Goal: Information Seeking & Learning: Learn about a topic

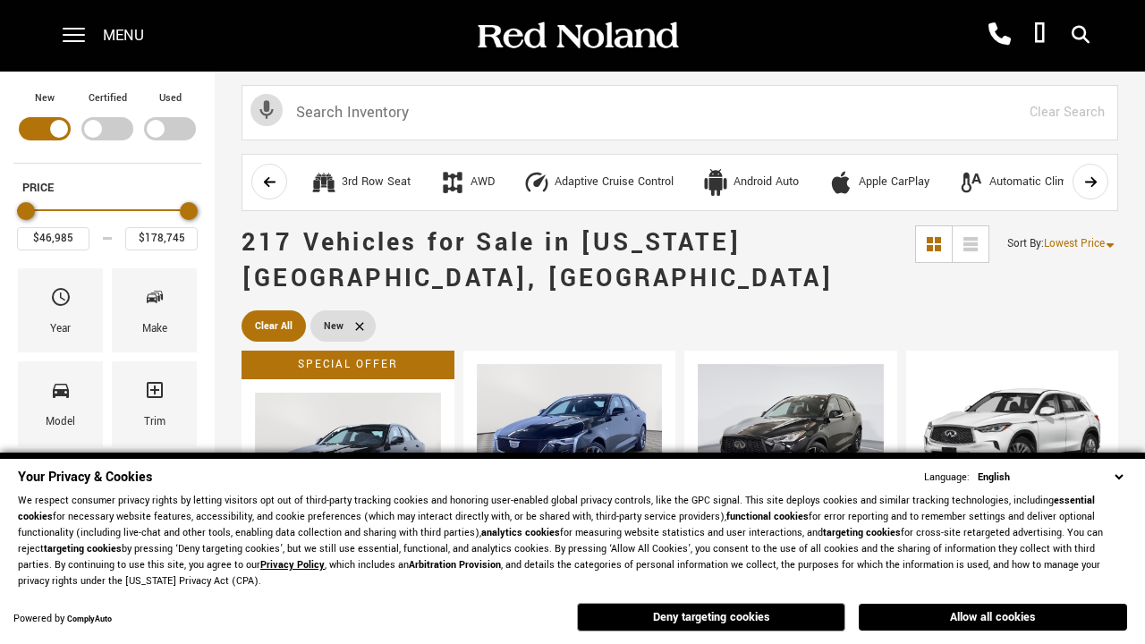
scroll to position [619, 0]
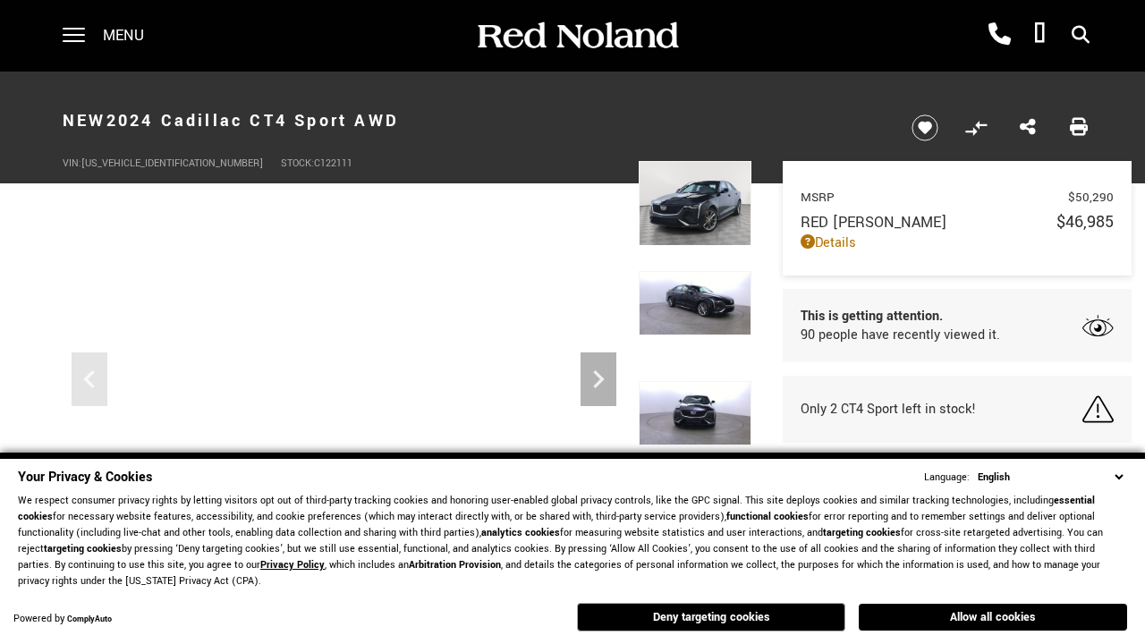
scroll to position [833, 0]
